Goal: Check status: Check status

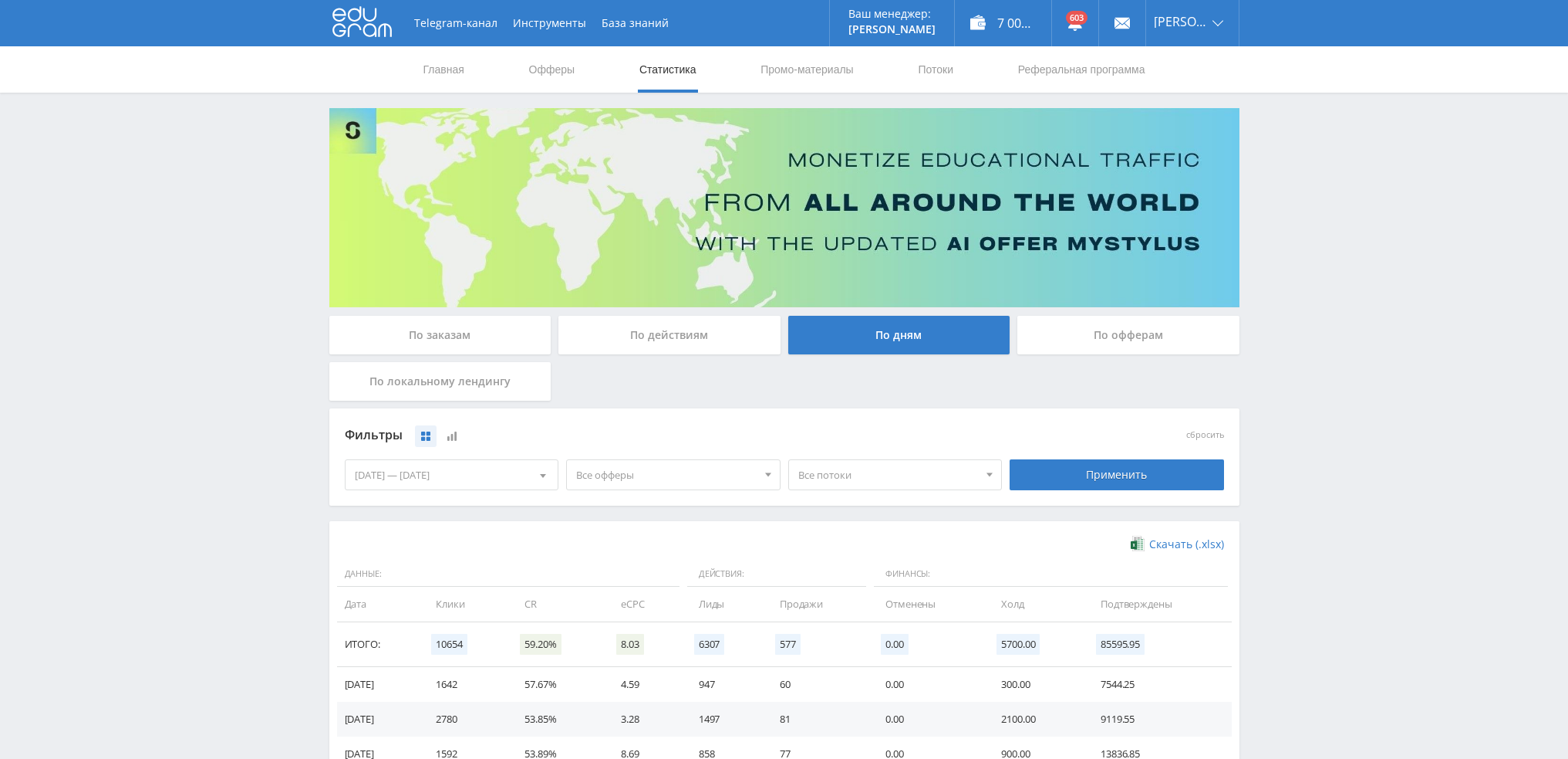
scroll to position [250, 0]
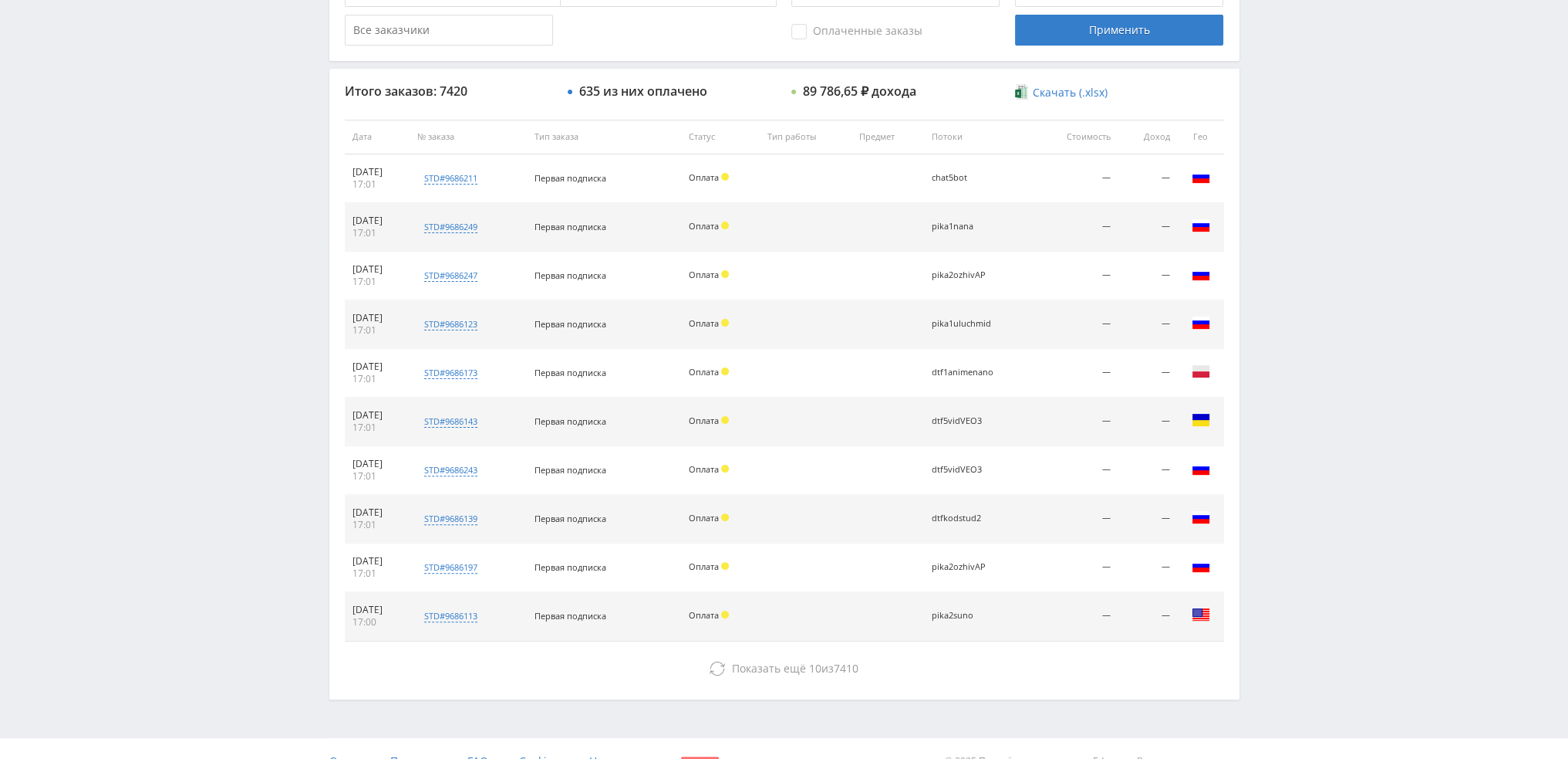
scroll to position [534, 0]
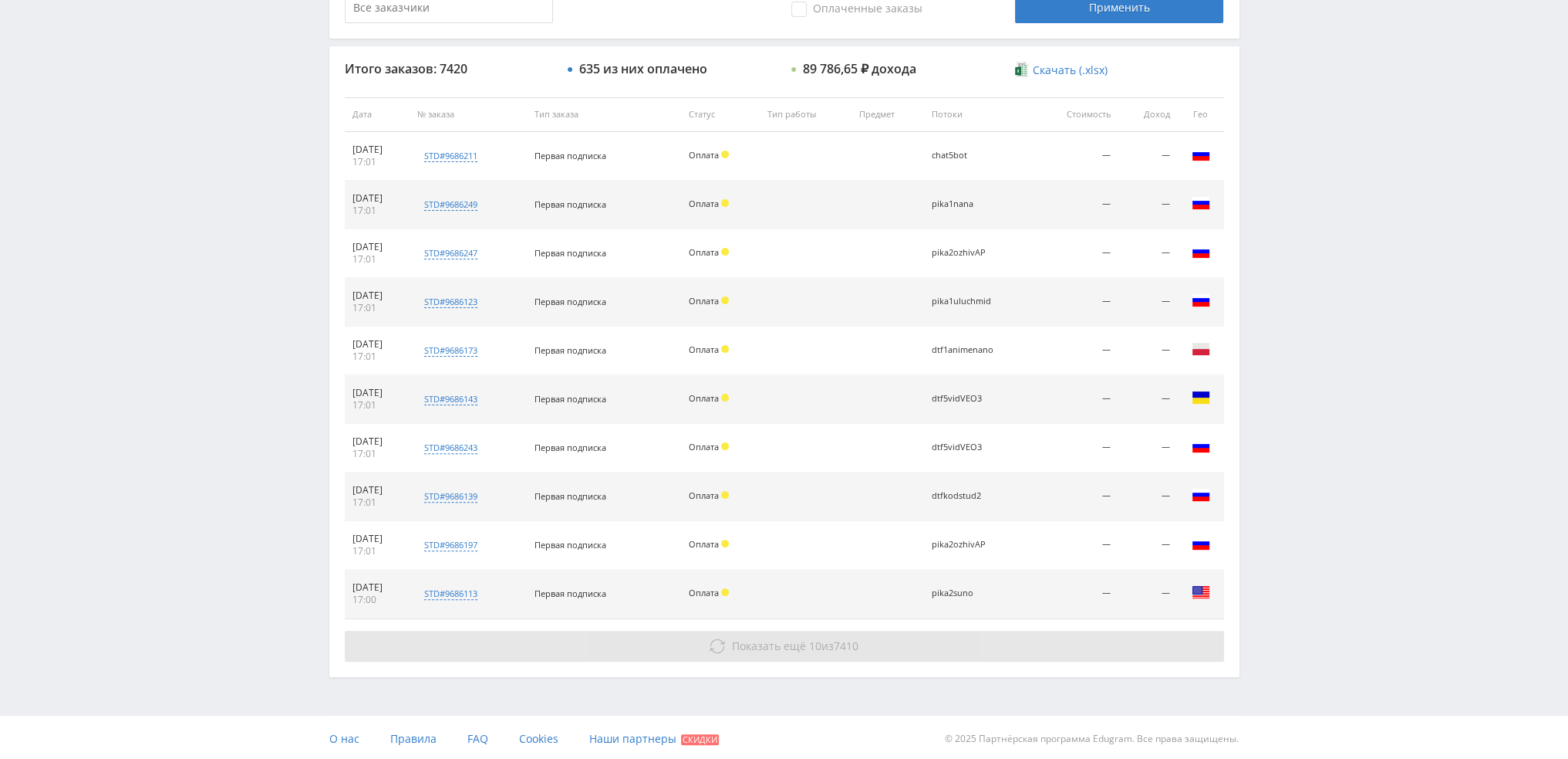
click at [879, 636] on button "Показать ещё 10 из 7410" at bounding box center [784, 645] width 879 height 31
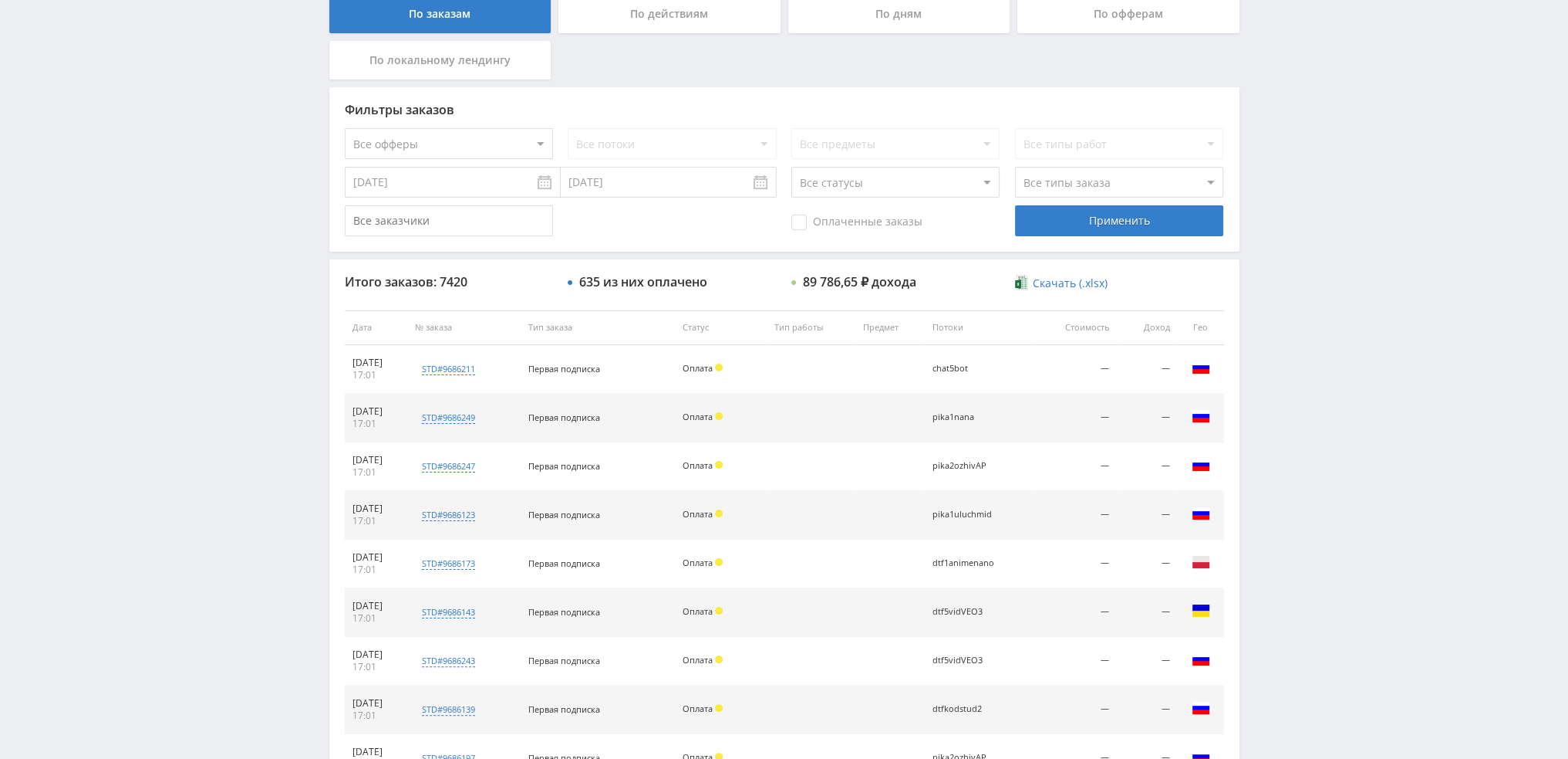
scroll to position [122, 0]
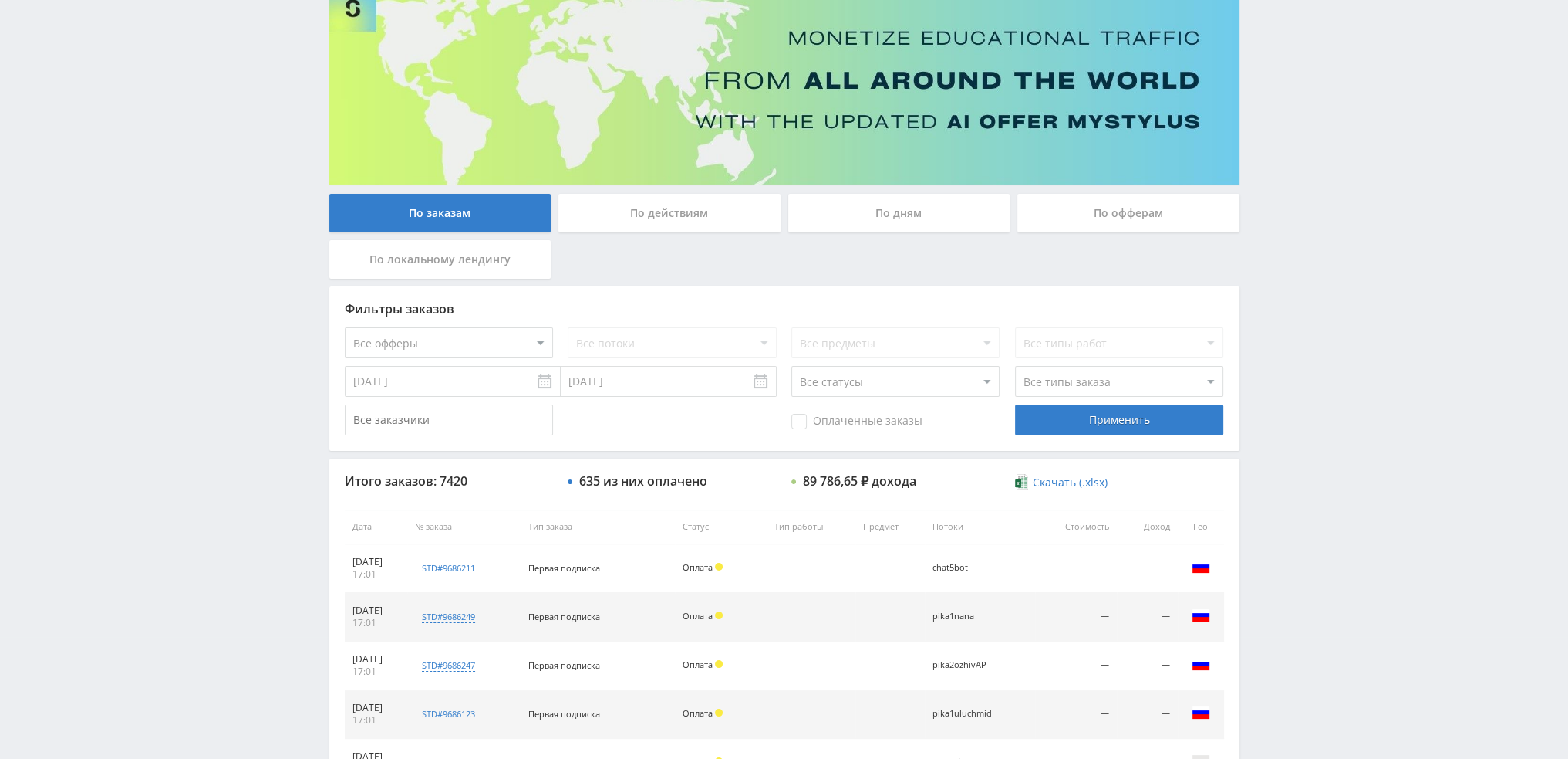
click at [927, 224] on div "По дням" at bounding box center [899, 213] width 222 height 38
click at [0, 0] on input "По дням" at bounding box center [0, 0] width 0 height 0
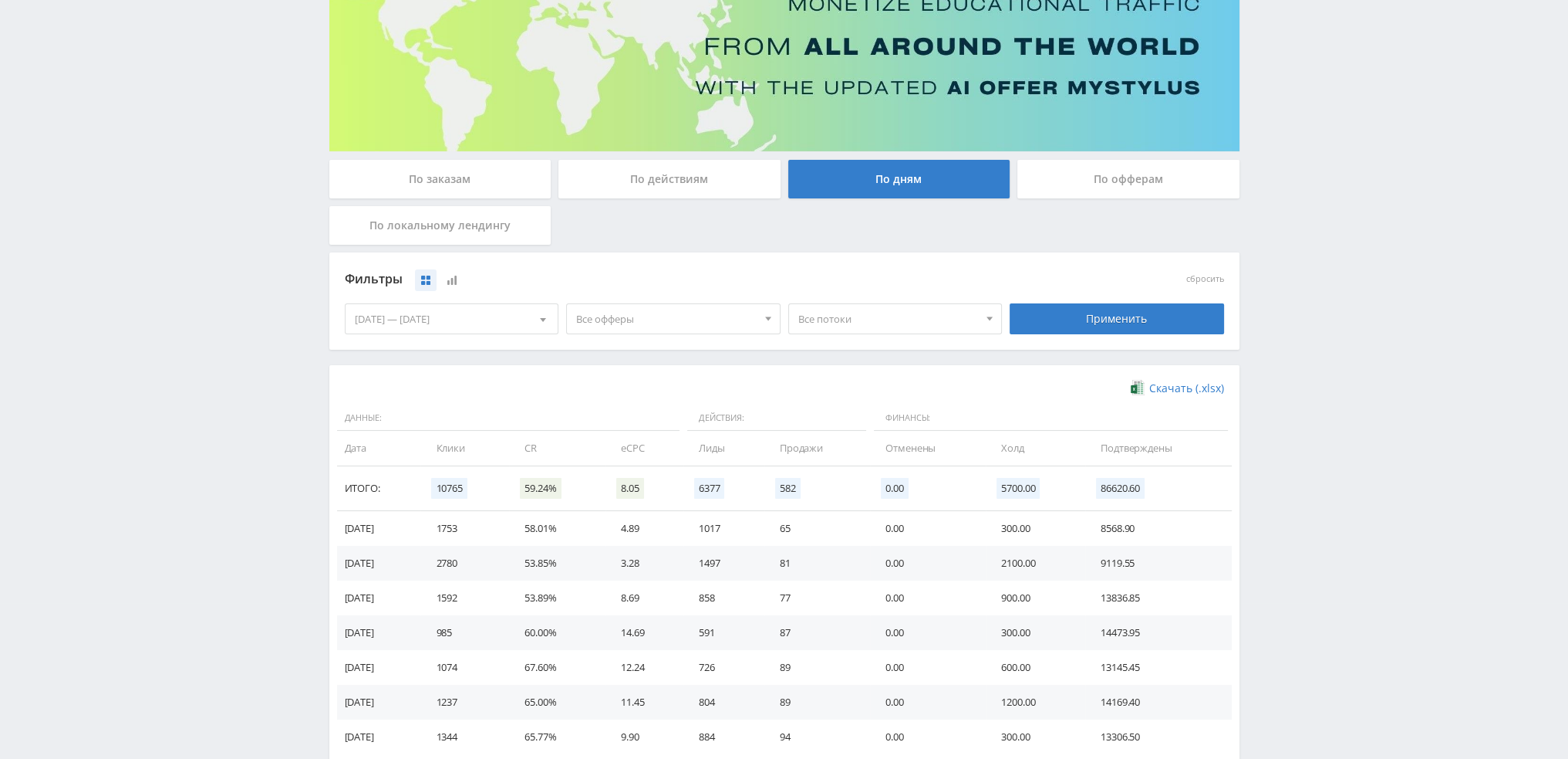
scroll to position [0, 0]
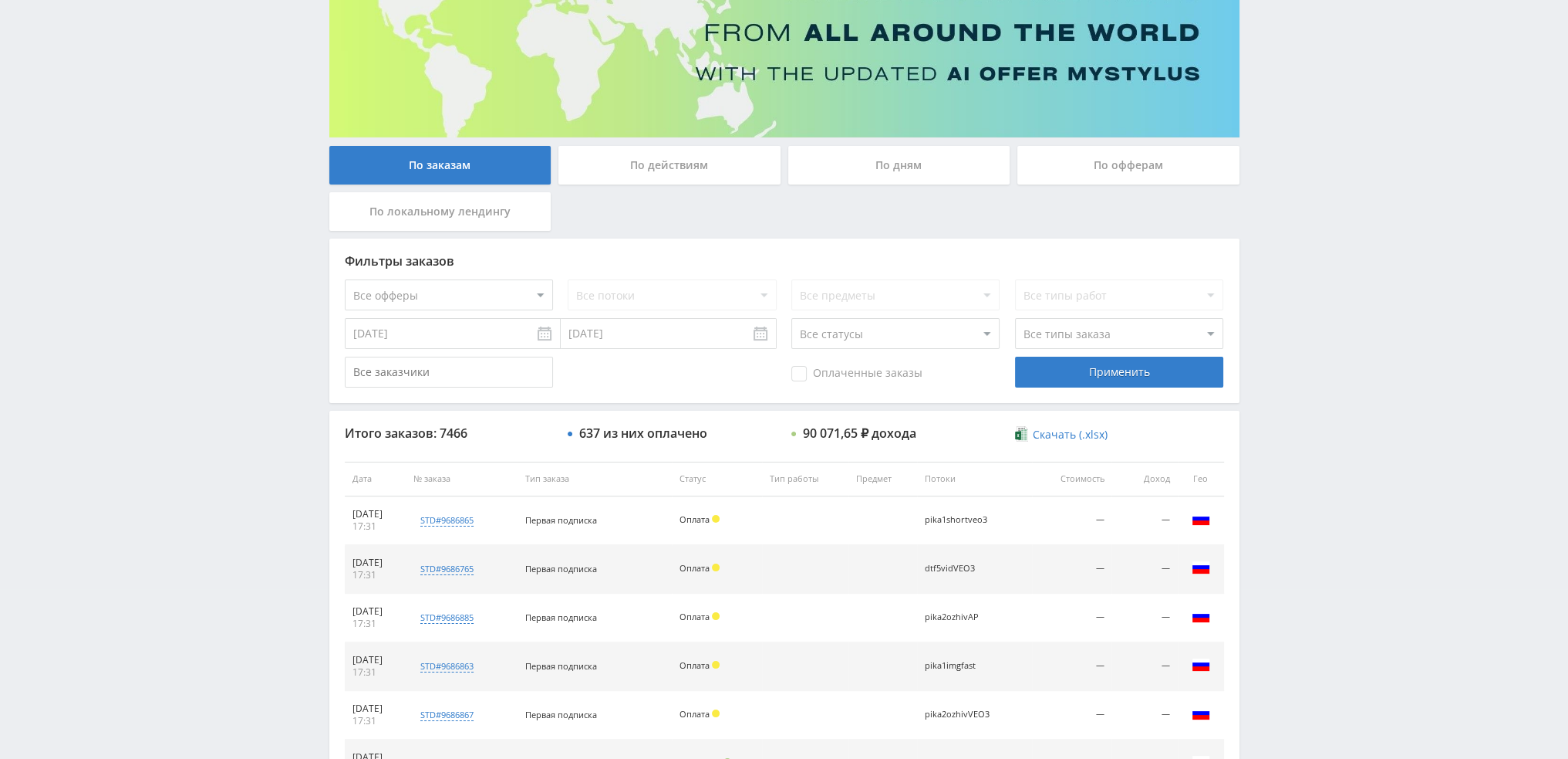
scroll to position [148, 0]
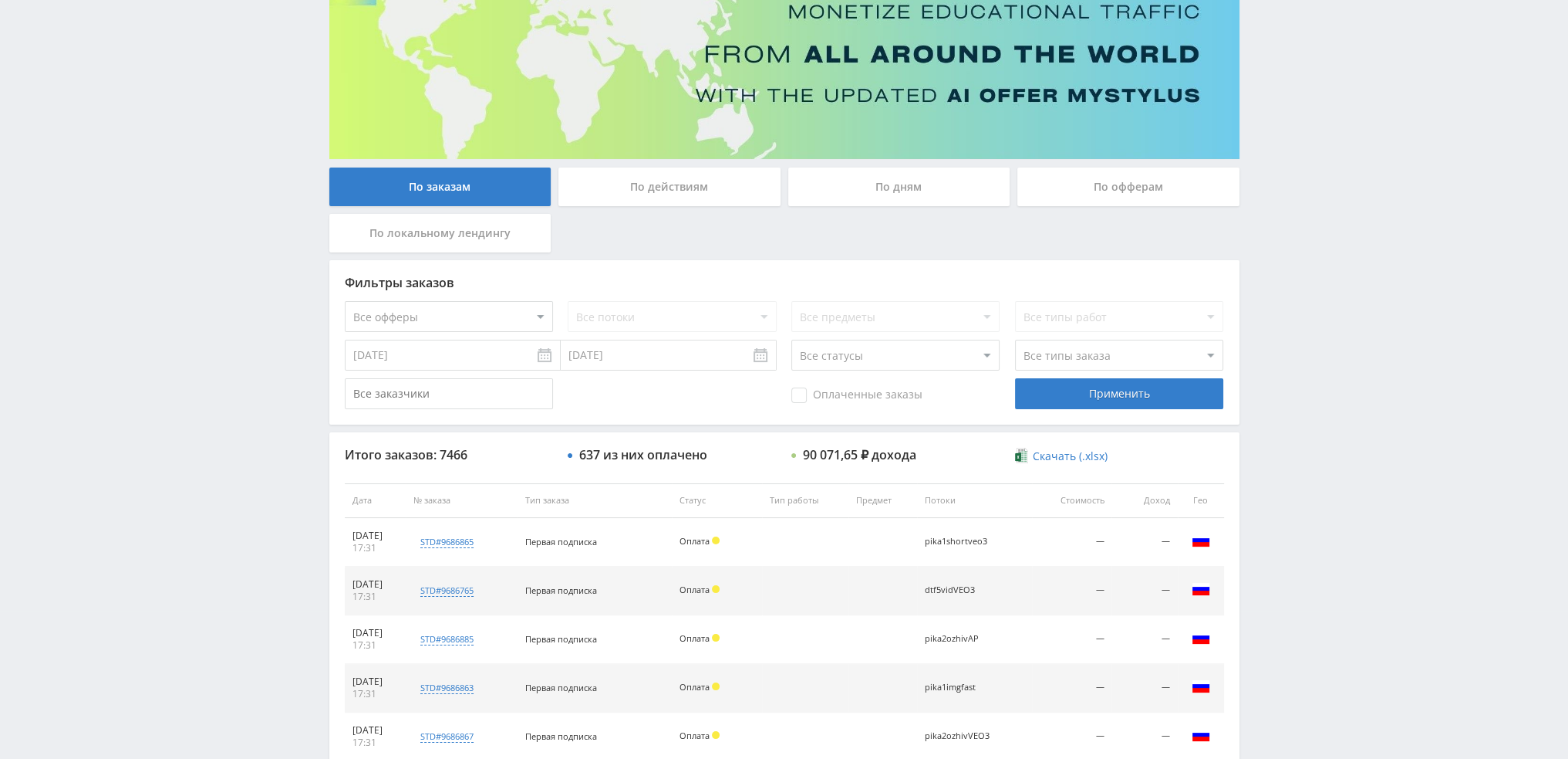
click at [900, 187] on div "По дням" at bounding box center [899, 186] width 222 height 38
click at [0, 0] on input "По дням" at bounding box center [0, 0] width 0 height 0
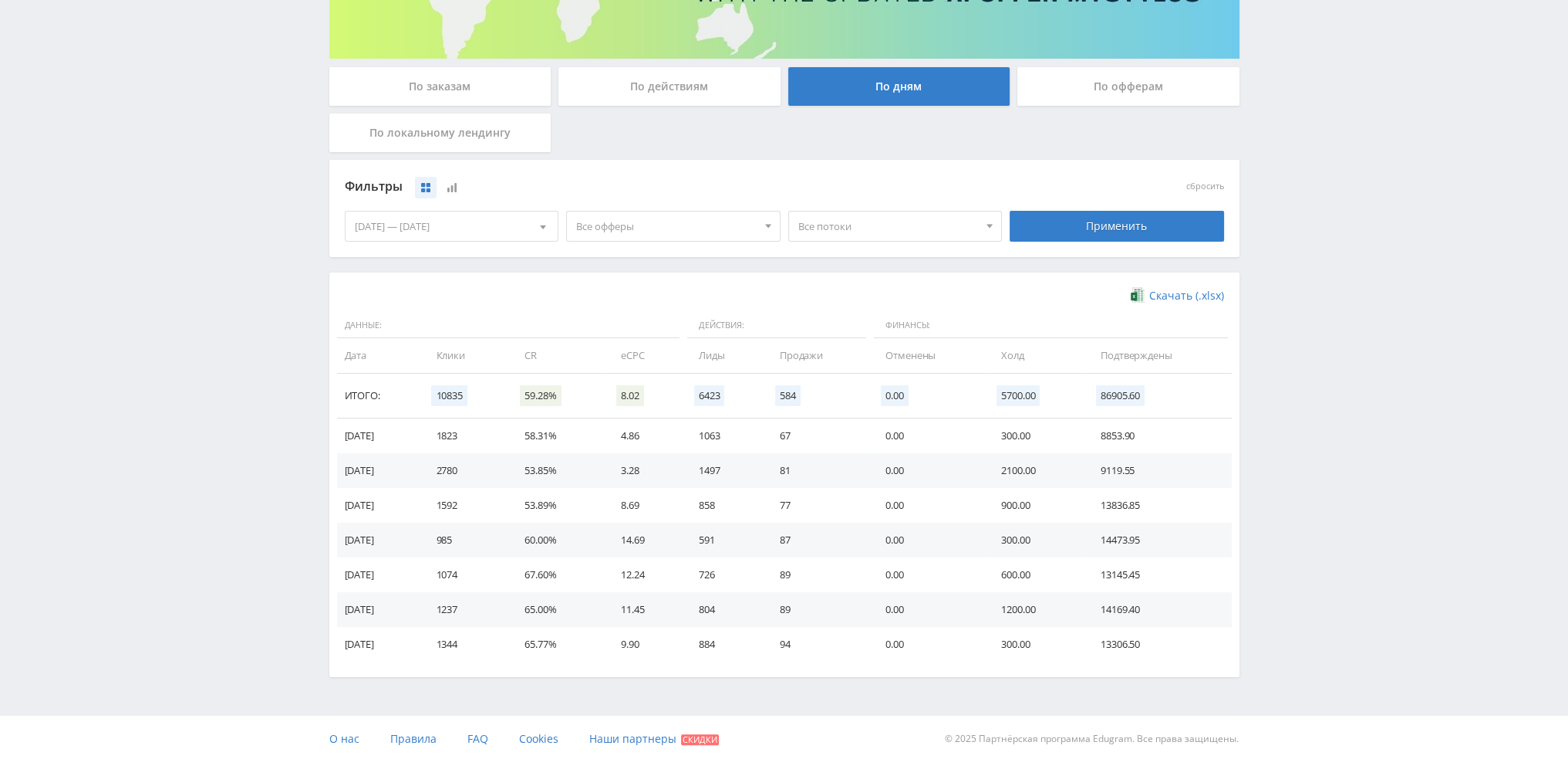
scroll to position [250, 0]
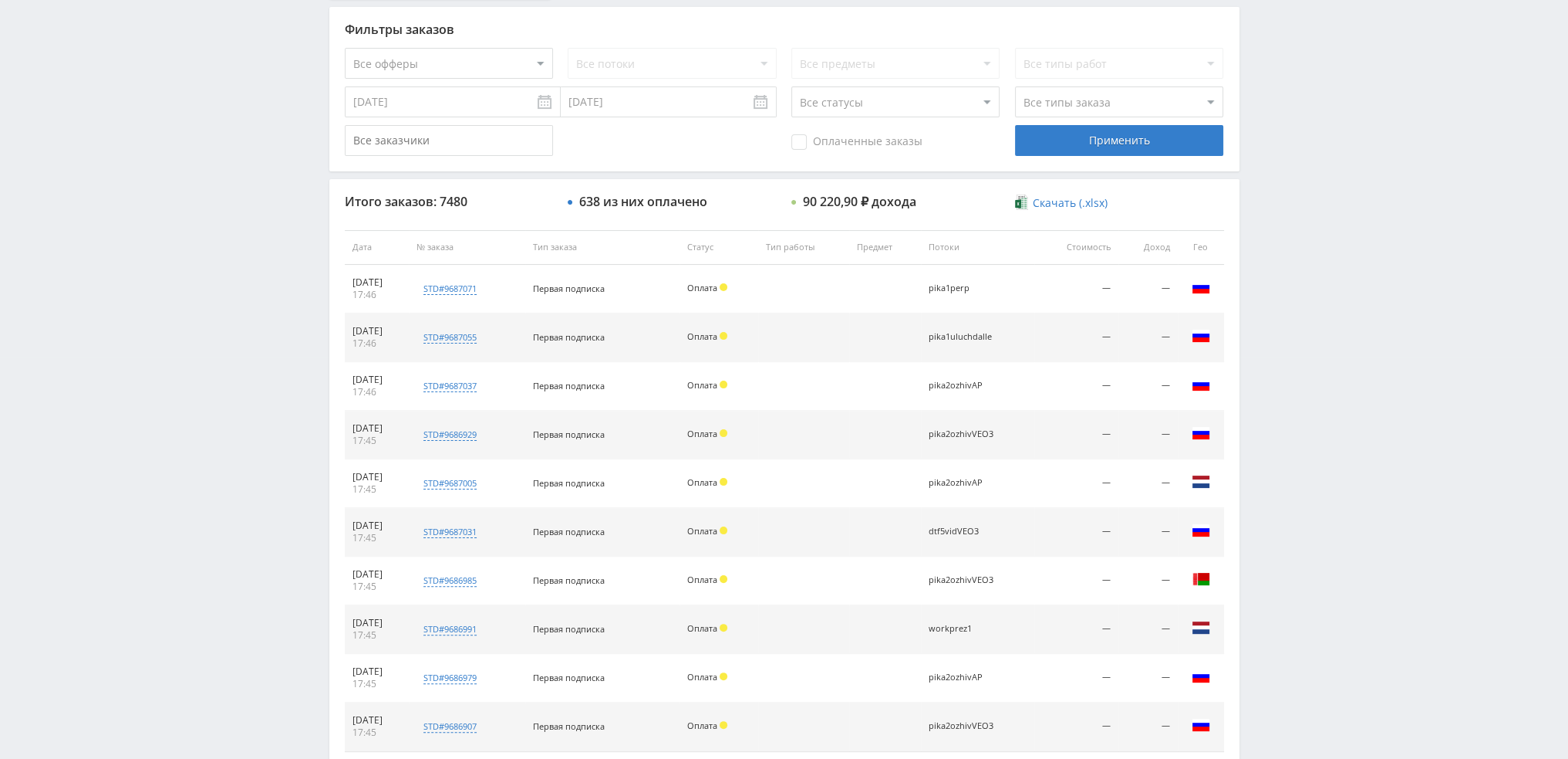
scroll to position [534, 0]
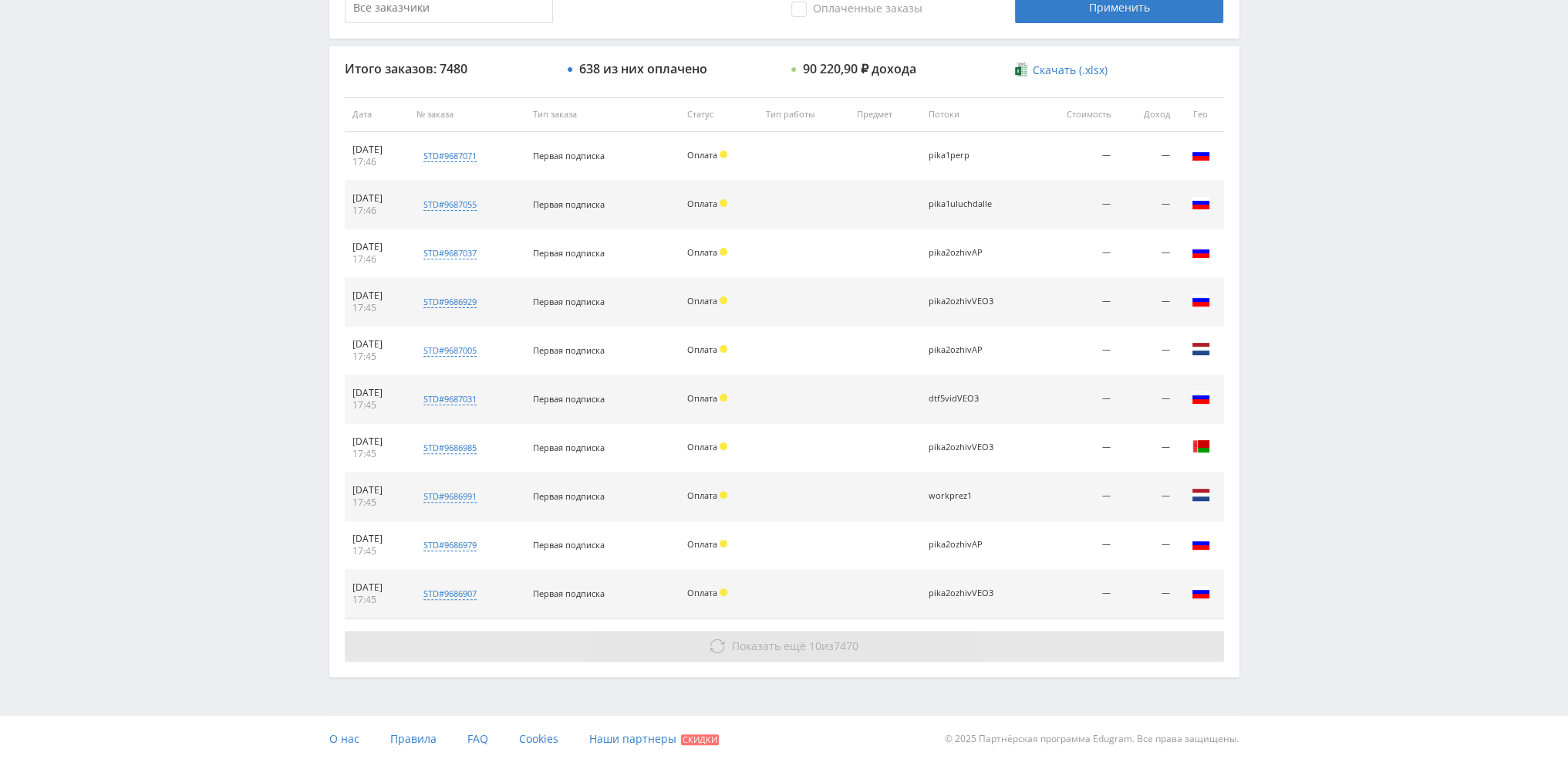
click at [674, 654] on button "Показать ещё 10 из 7470" at bounding box center [784, 645] width 879 height 31
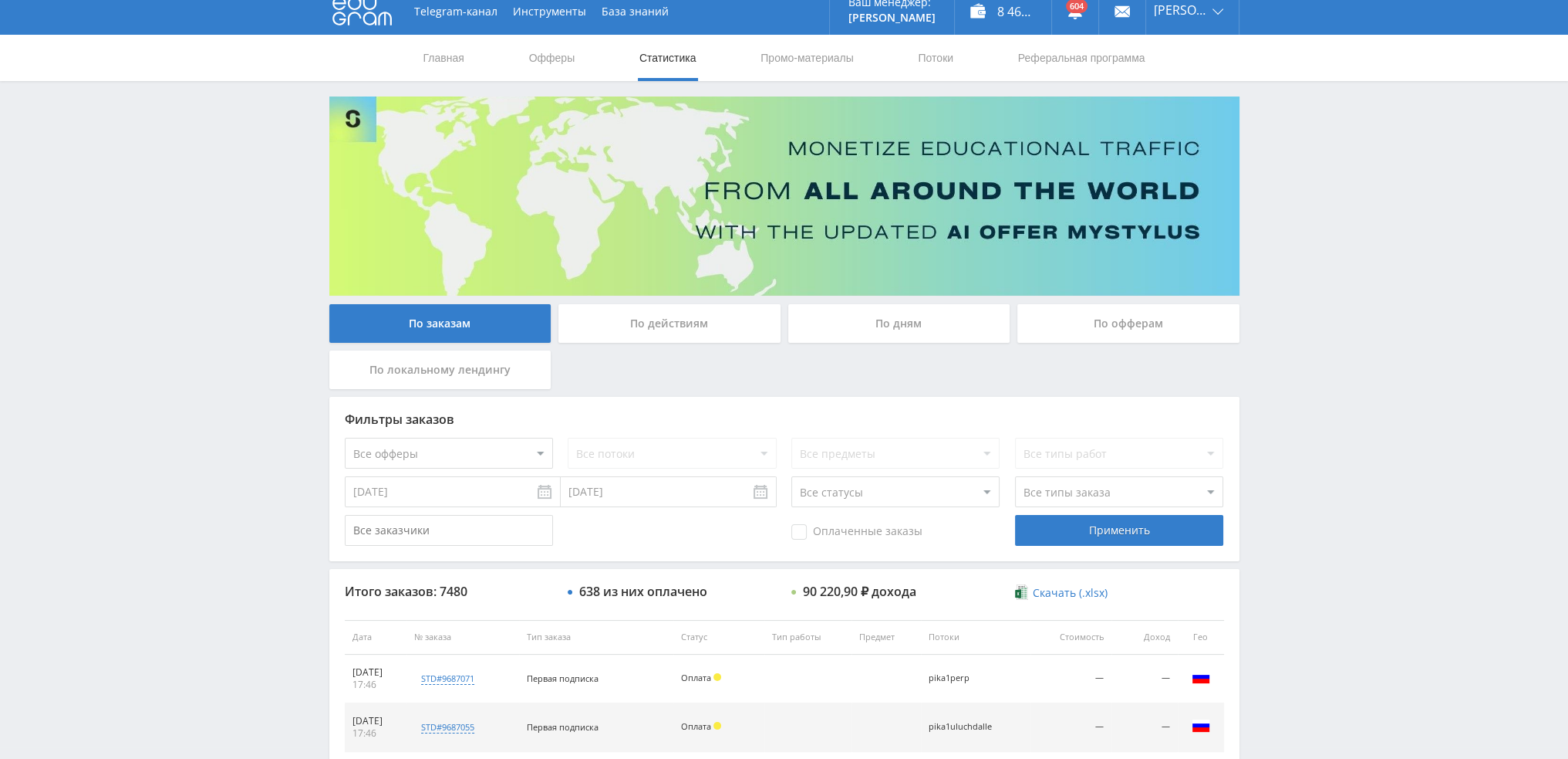
scroll to position [0, 0]
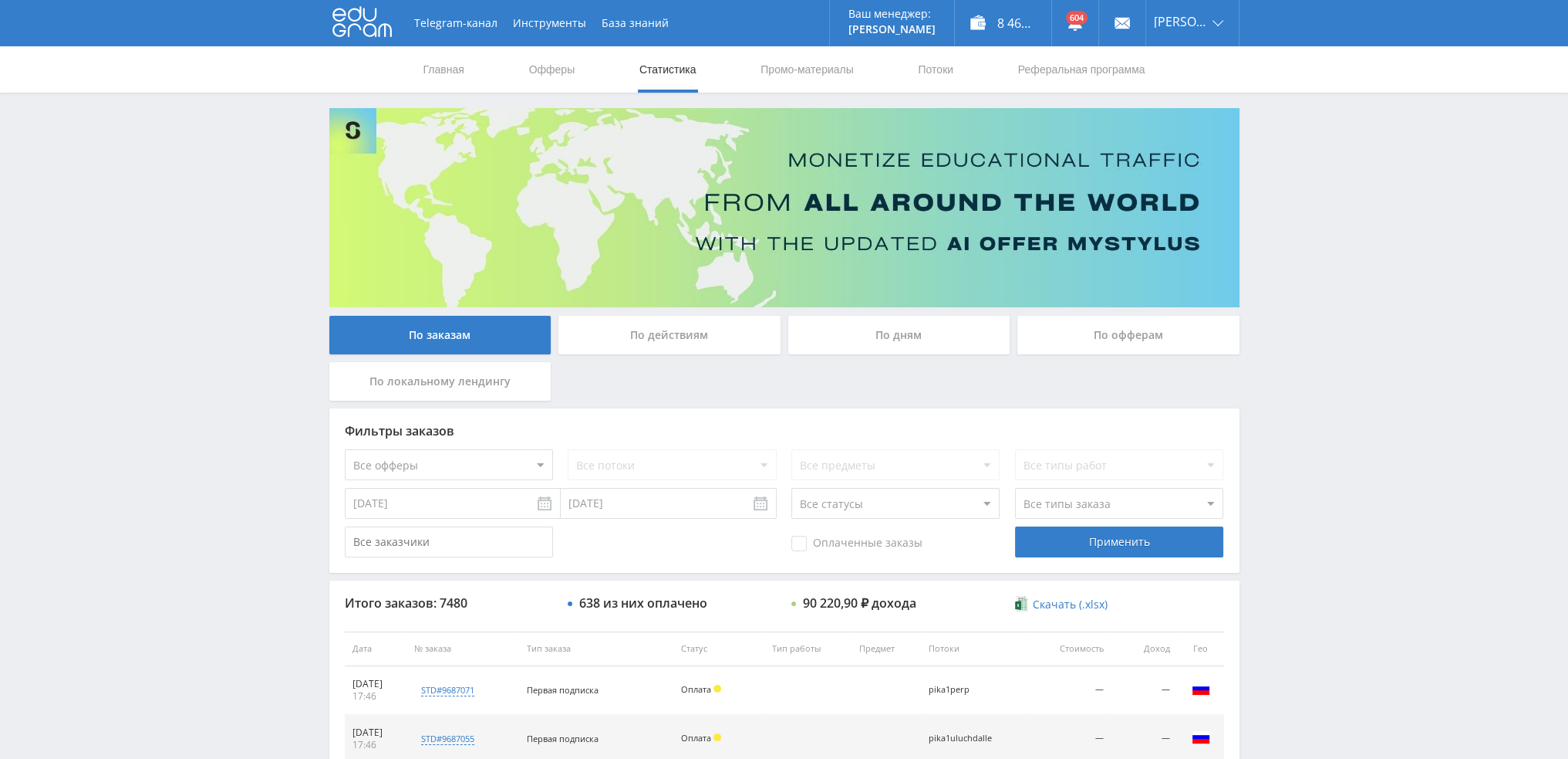
click at [908, 344] on div "По дням" at bounding box center [899, 335] width 222 height 38
click at [0, 0] on input "По дням" at bounding box center [0, 0] width 0 height 0
